Goal: Find specific page/section: Find specific page/section

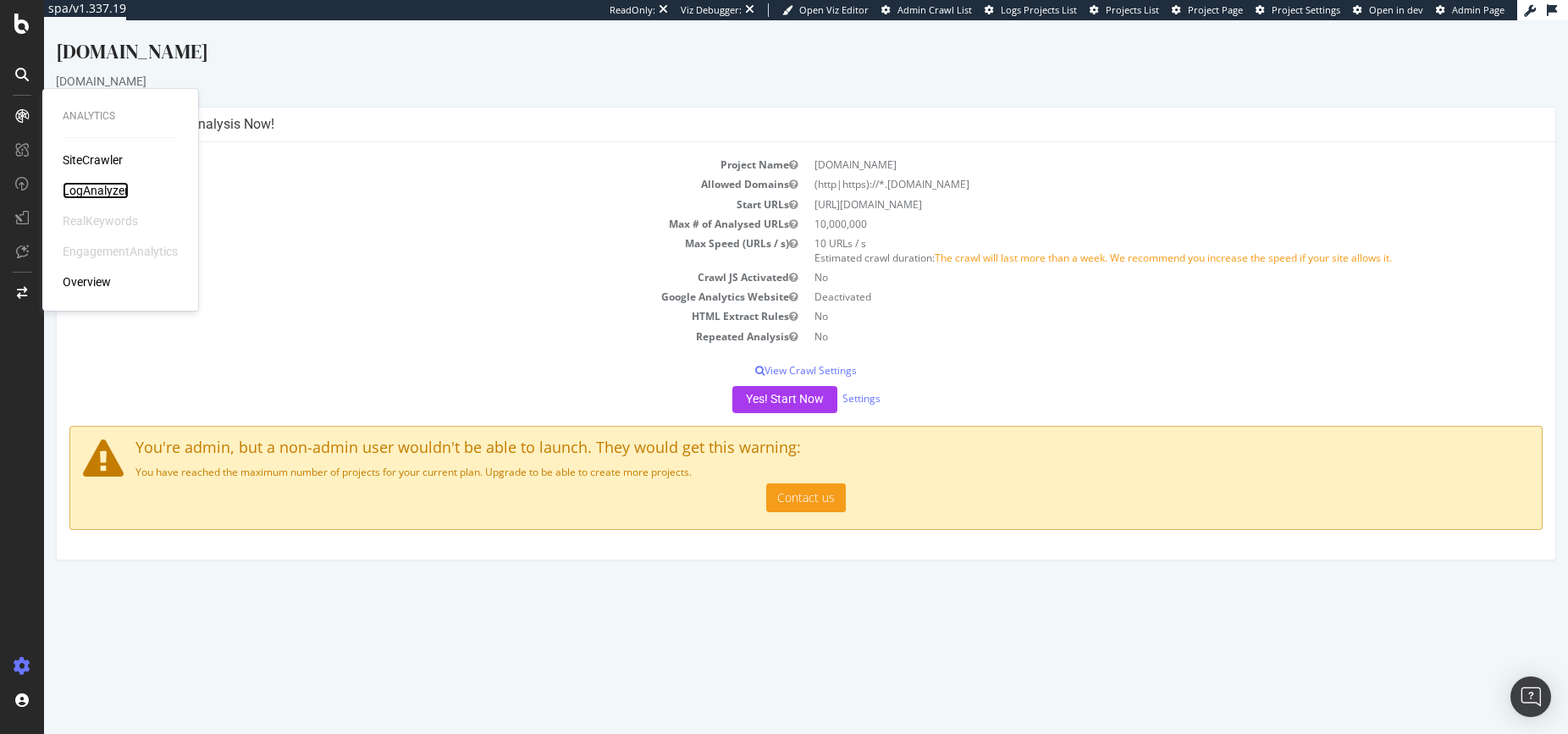
click at [95, 194] on div "LogAnalyzer" at bounding box center [95, 191] width 66 height 17
